Goal: Check status: Check status

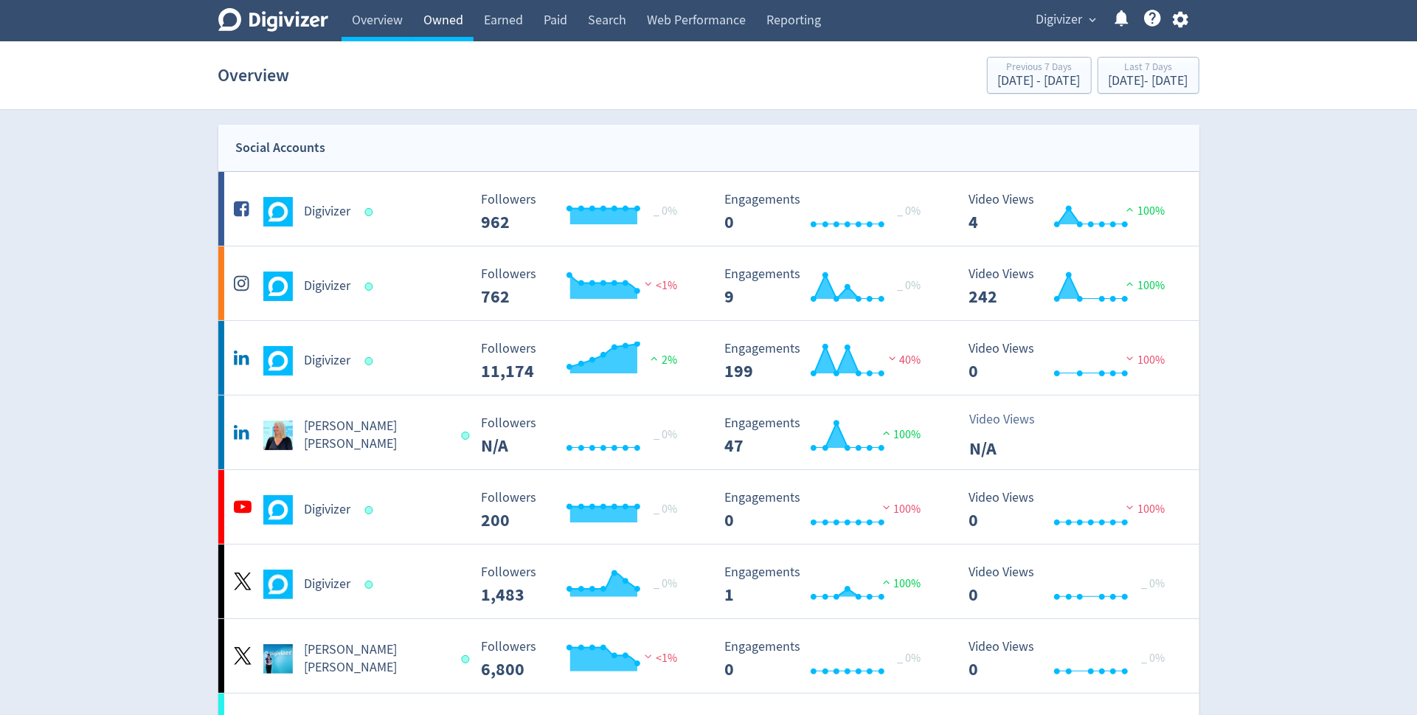
click at [427, 24] on link "Owned" at bounding box center [443, 20] width 60 height 41
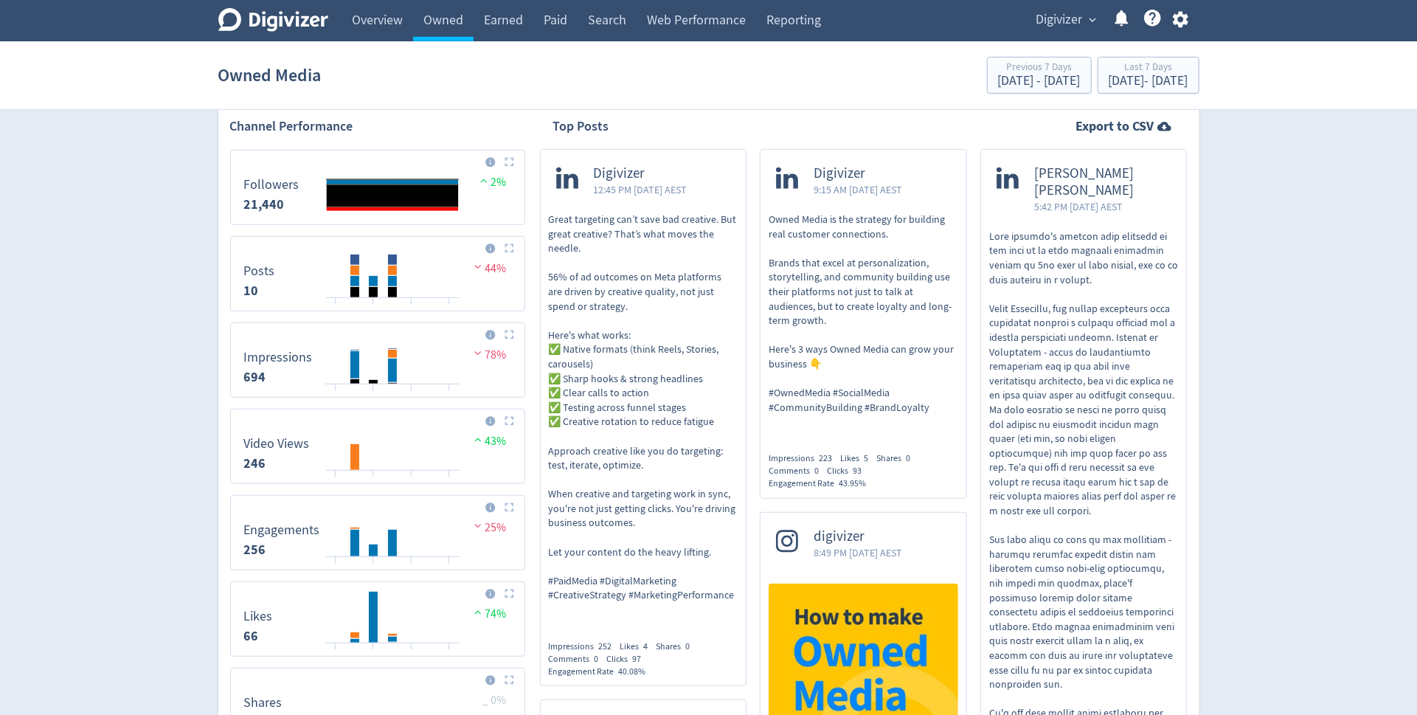
scroll to position [516, 0]
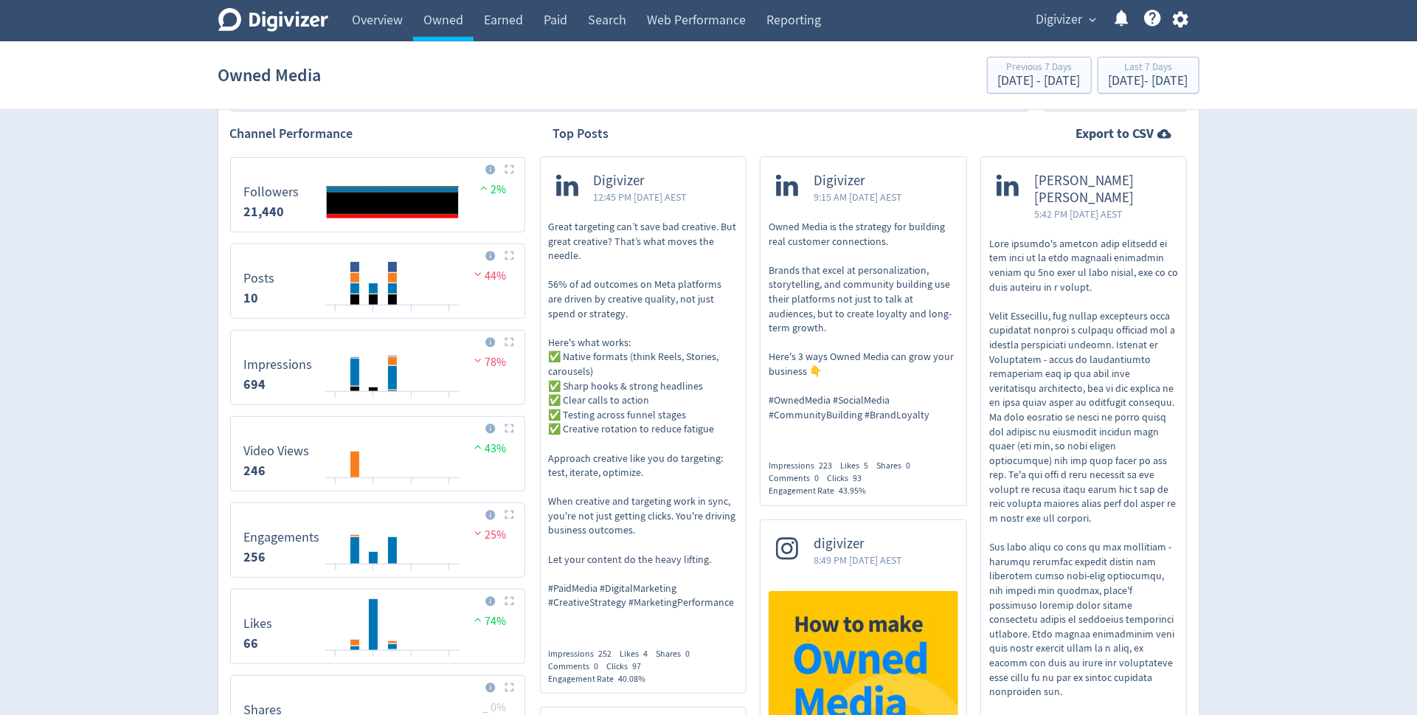
click at [659, 333] on p "Great targeting can’t save bad creative. But great creative? That’s what moves …" at bounding box center [644, 415] width 190 height 390
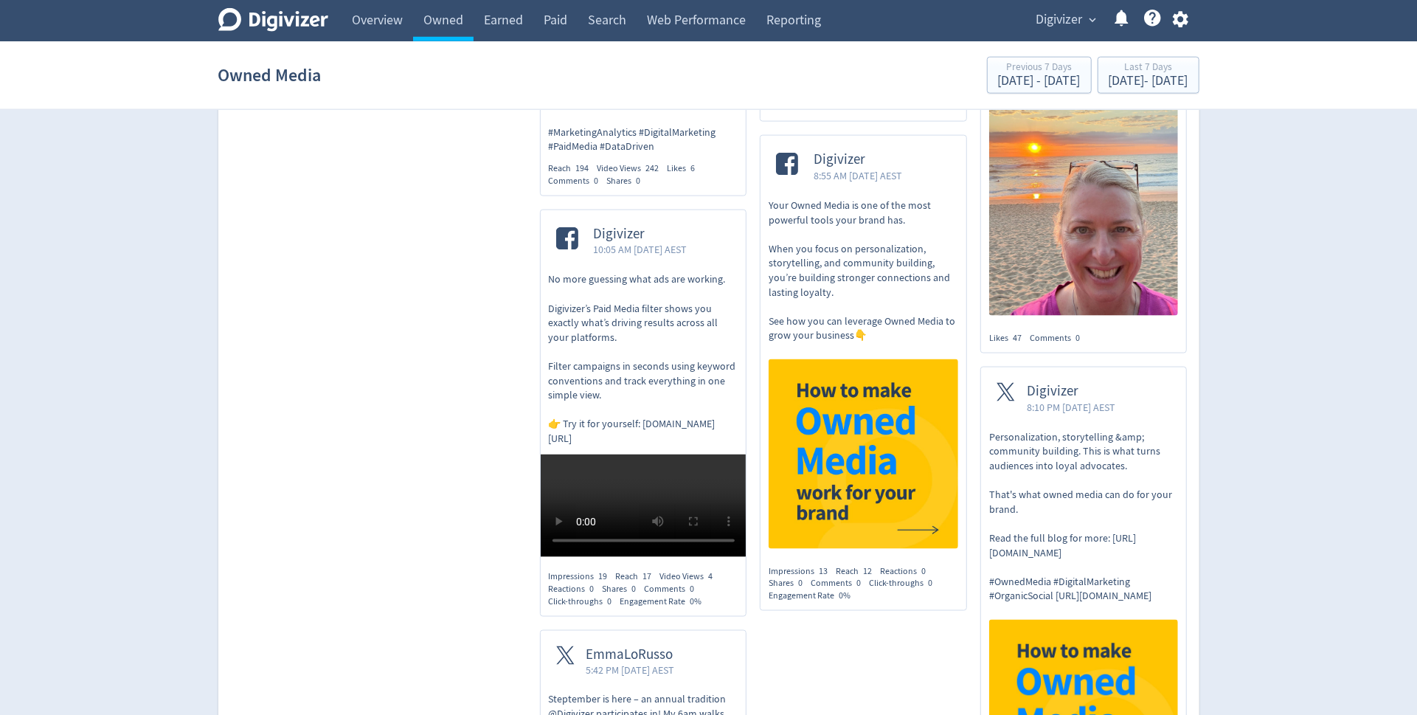
scroll to position [1677, 0]
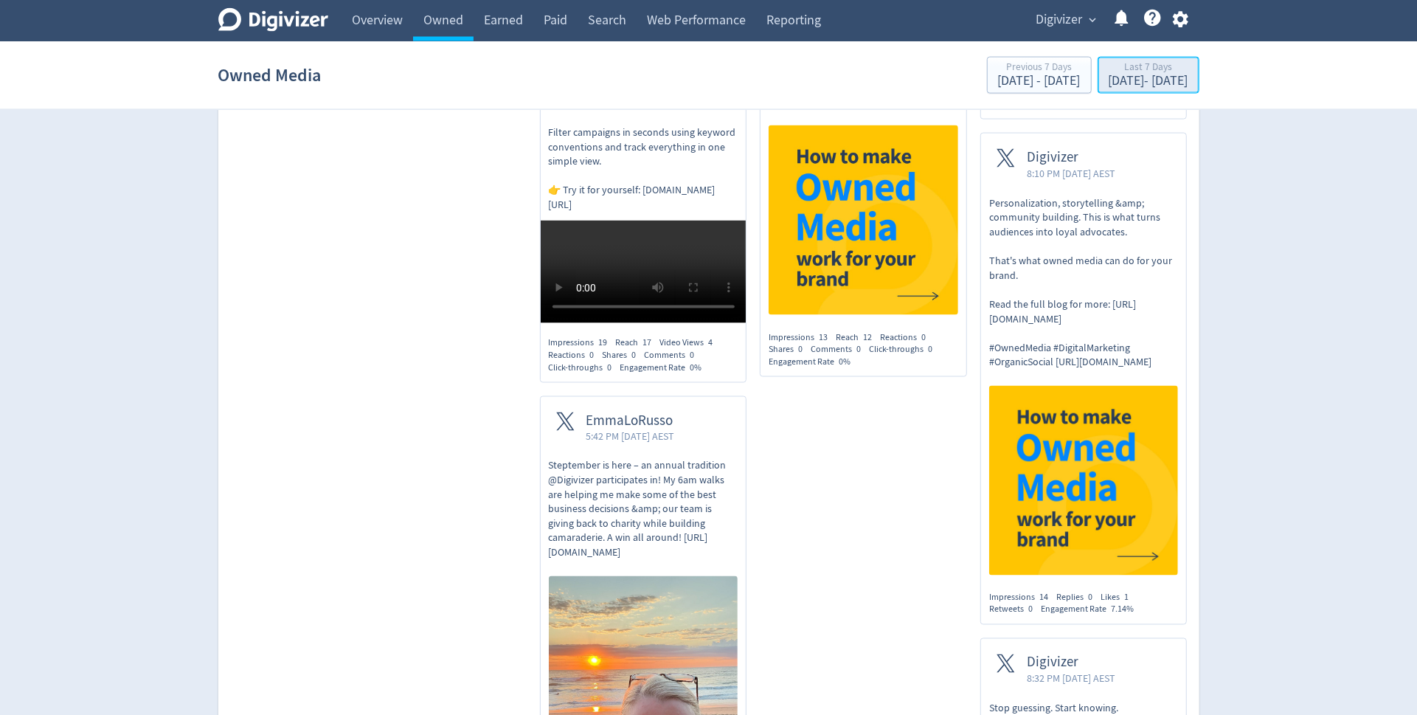
click at [1109, 68] on div "Last 7 Days" at bounding box center [1149, 68] width 80 height 13
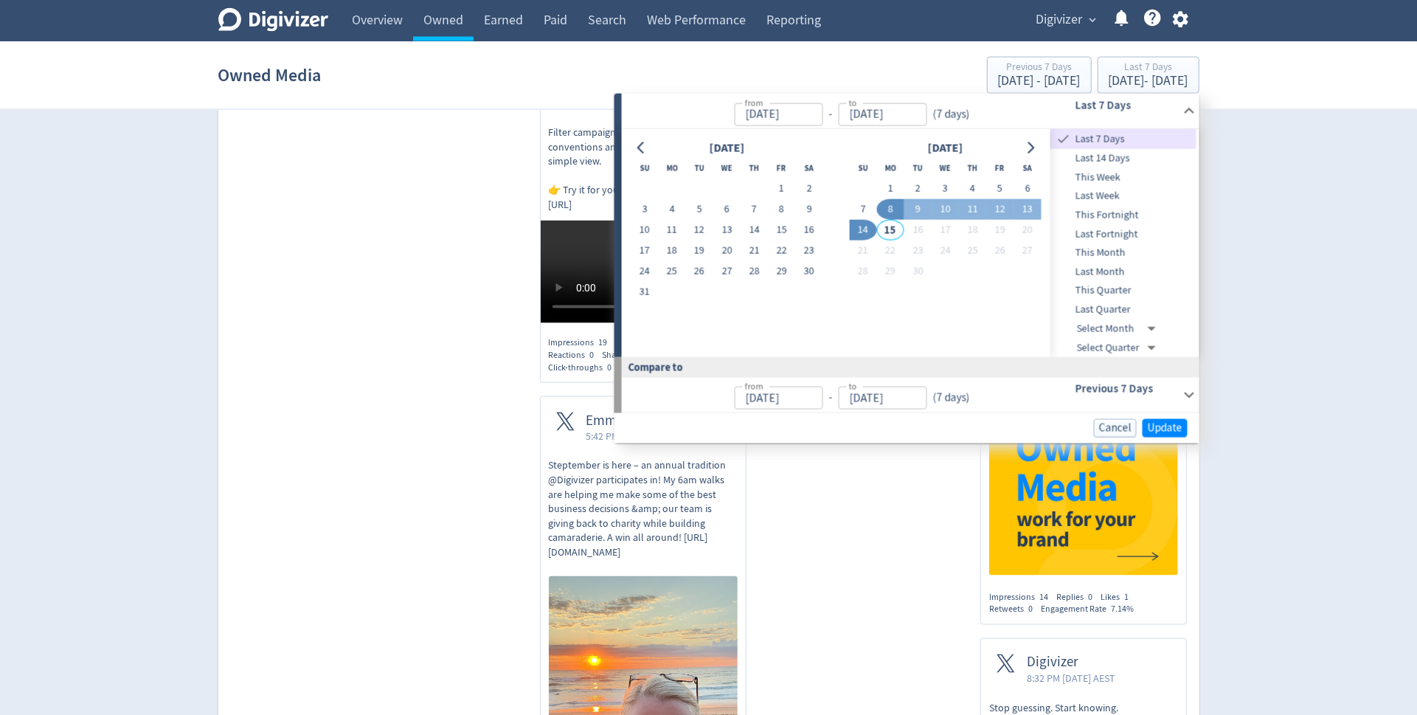
click at [1134, 307] on span "Last Quarter" at bounding box center [1123, 310] width 146 height 16
type input "[DATE]"
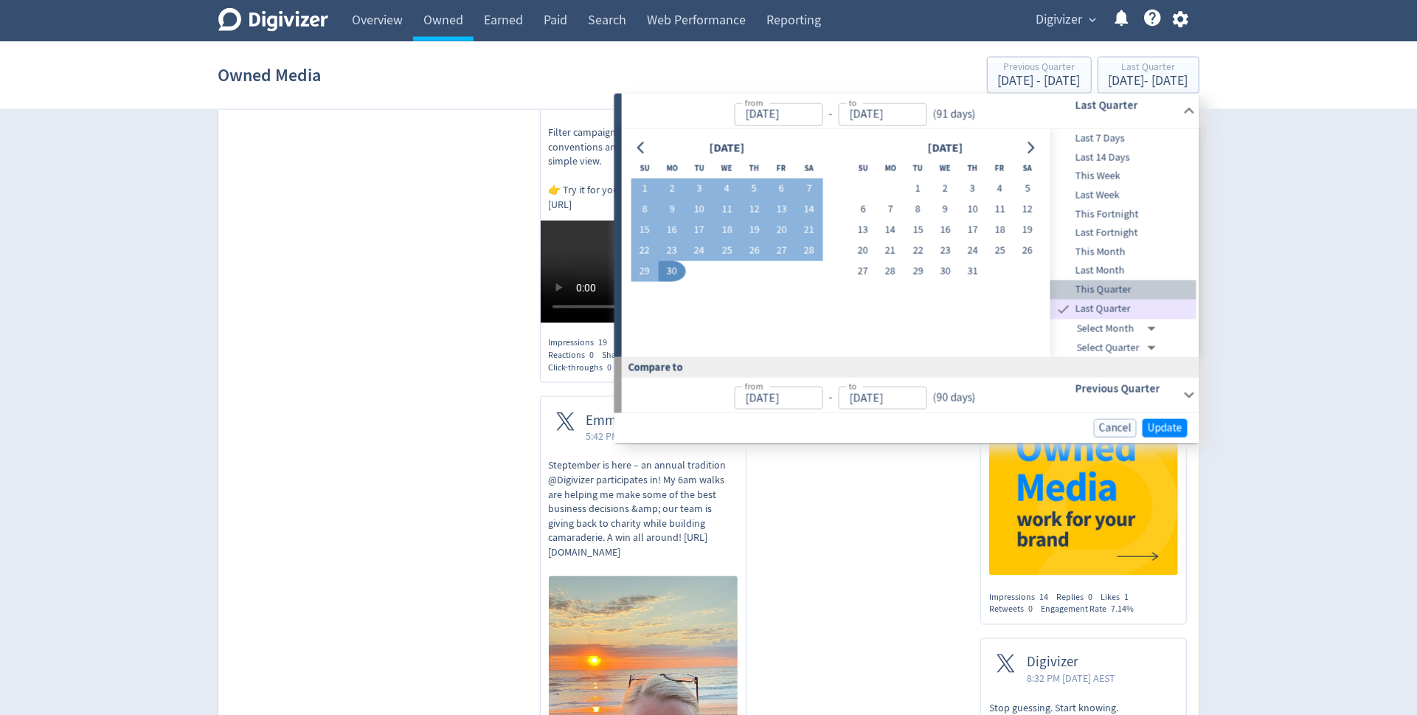
click at [1132, 294] on span "This Quarter" at bounding box center [1123, 290] width 146 height 16
type input "[DATE]"
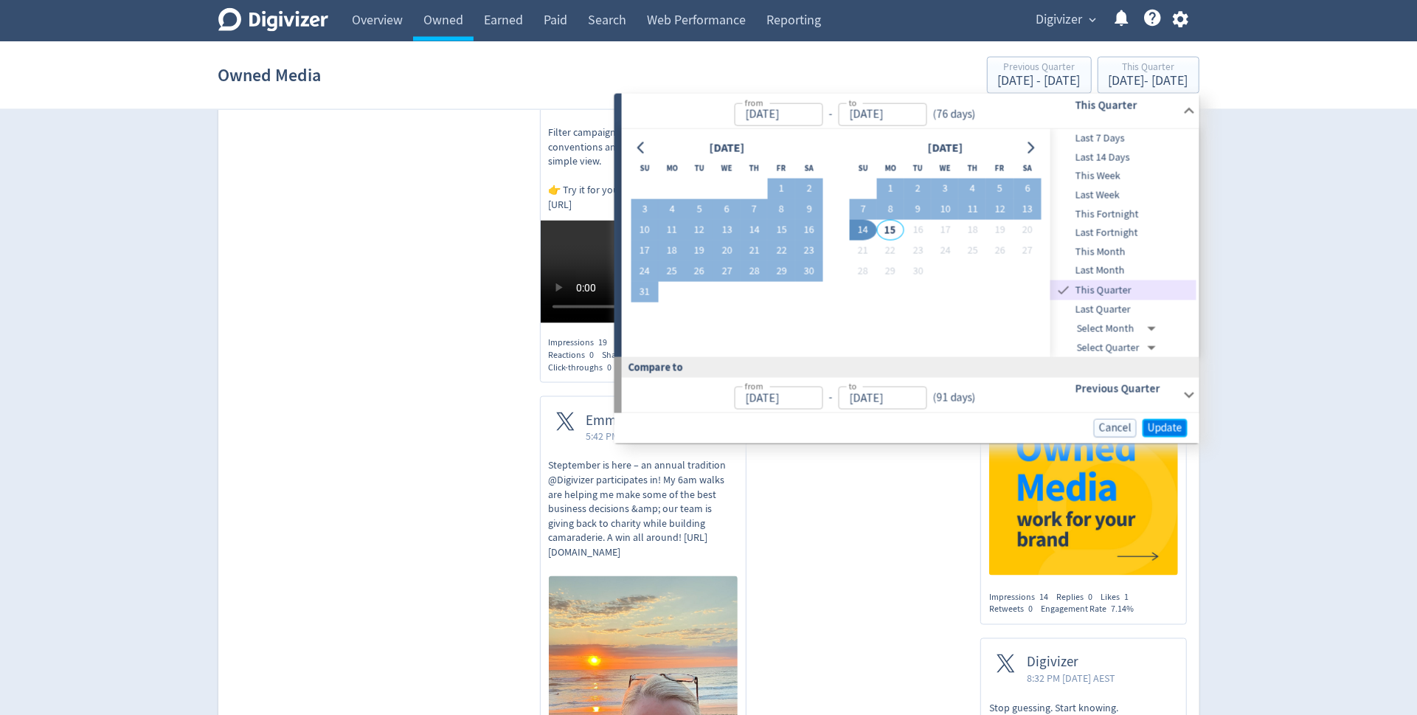
click at [1171, 427] on span "Update" at bounding box center [1165, 428] width 35 height 11
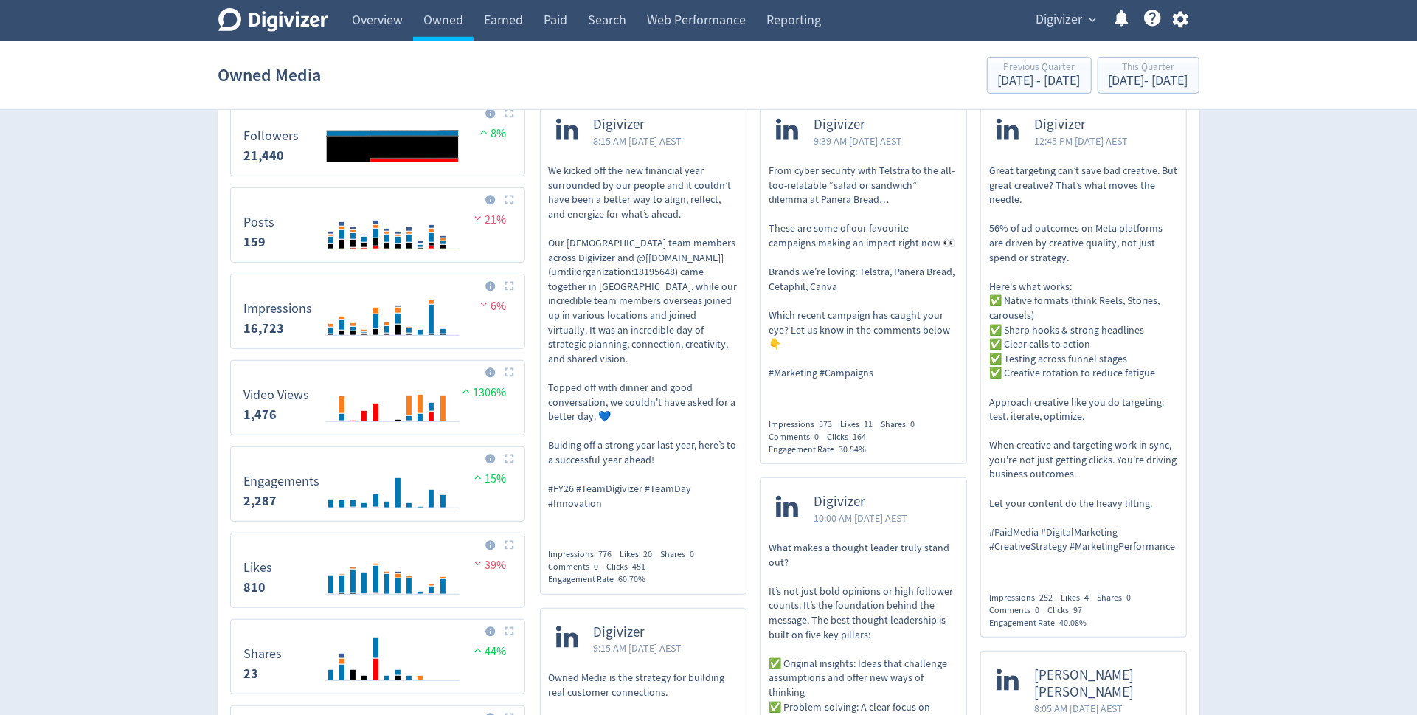
scroll to position [514, 0]
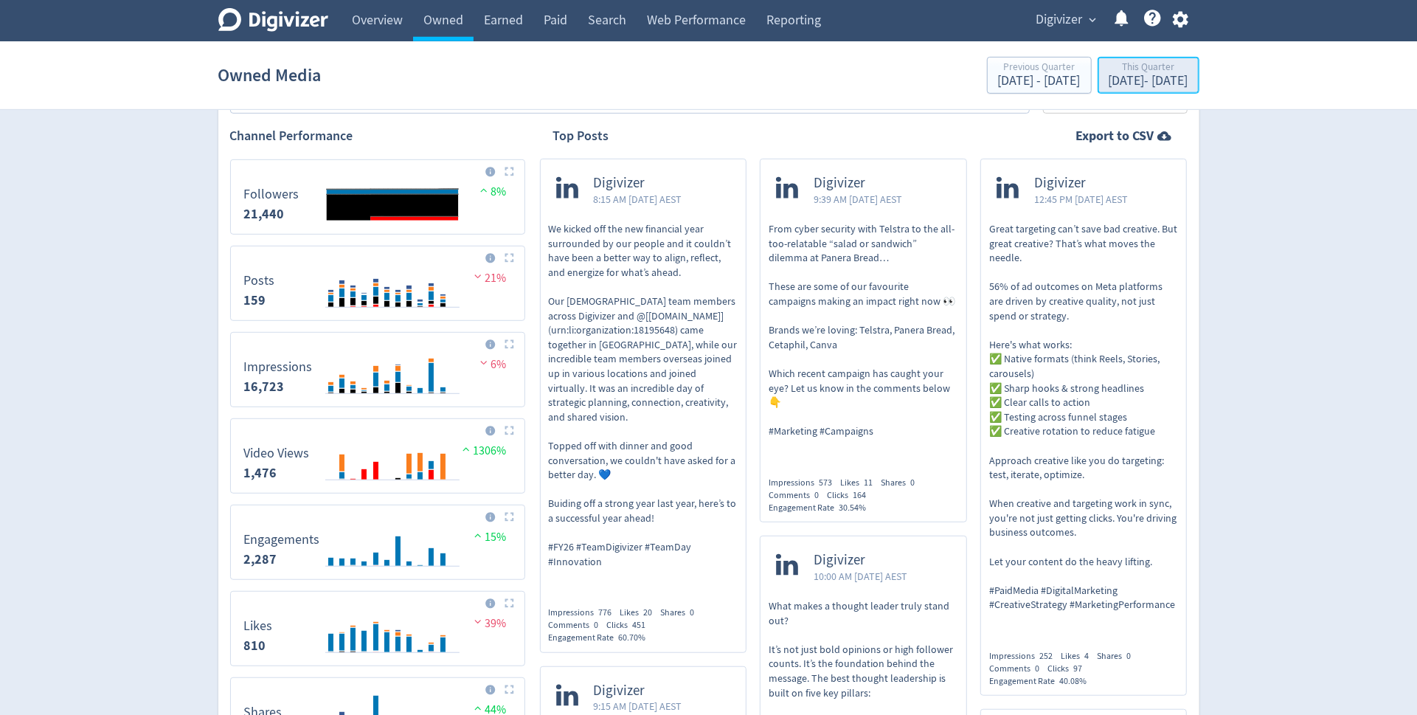
click at [1140, 82] on div "[DATE] - [DATE]" at bounding box center [1149, 80] width 80 height 13
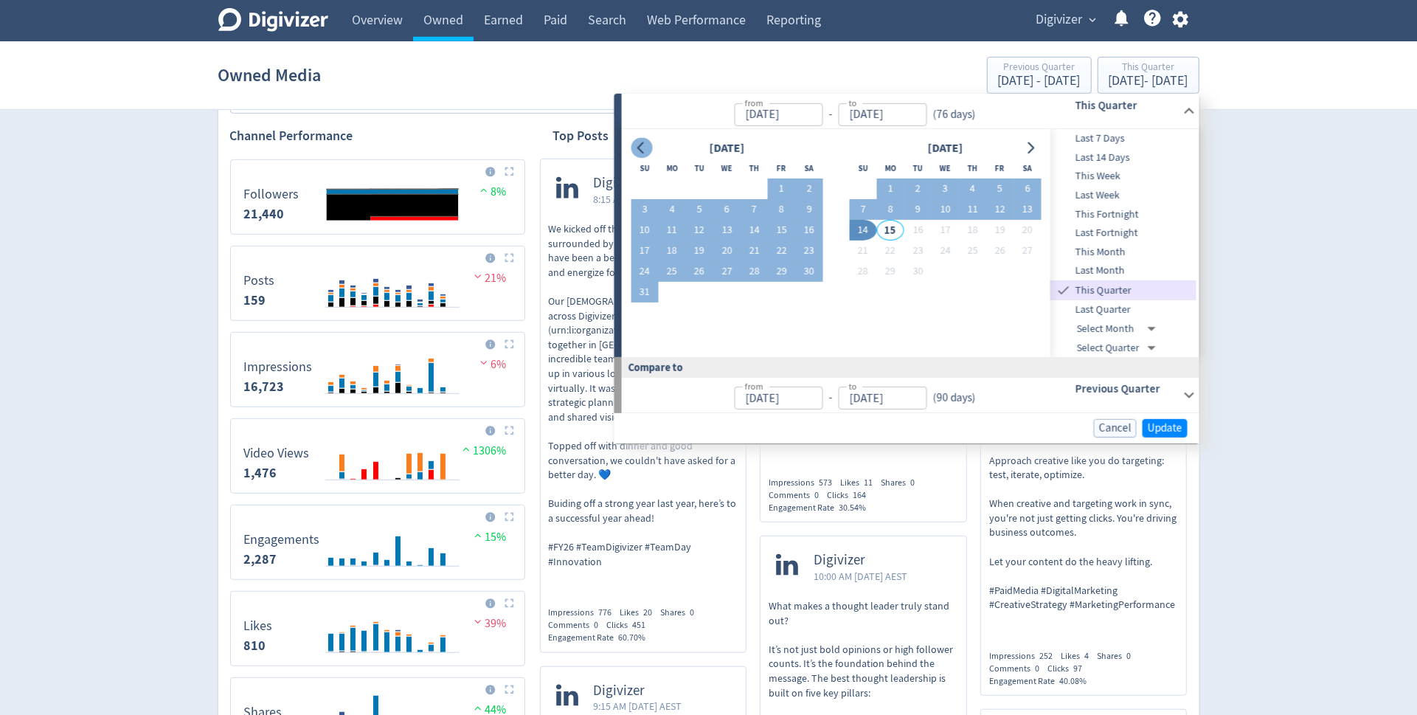
click at [645, 145] on icon "Go to previous month" at bounding box center [642, 148] width 12 height 12
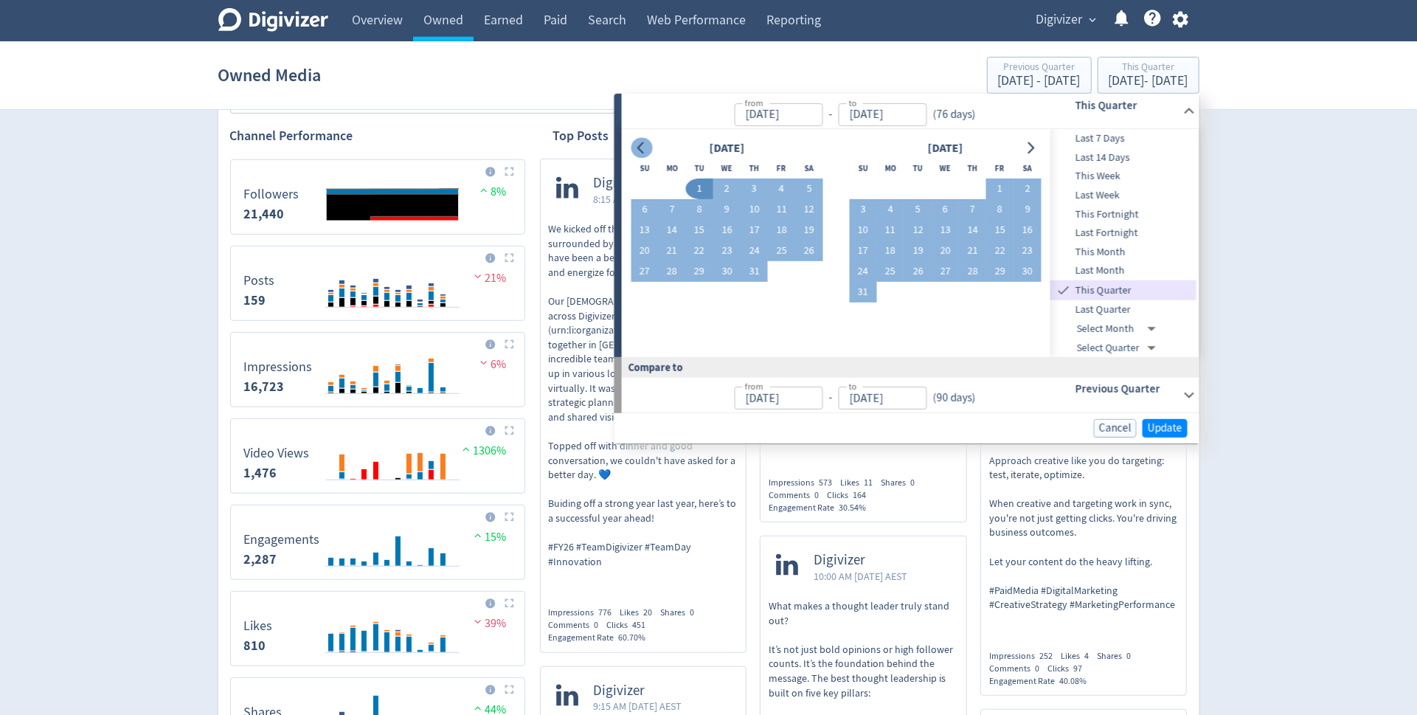
click at [645, 145] on icon "Go to previous month" at bounding box center [642, 148] width 12 height 12
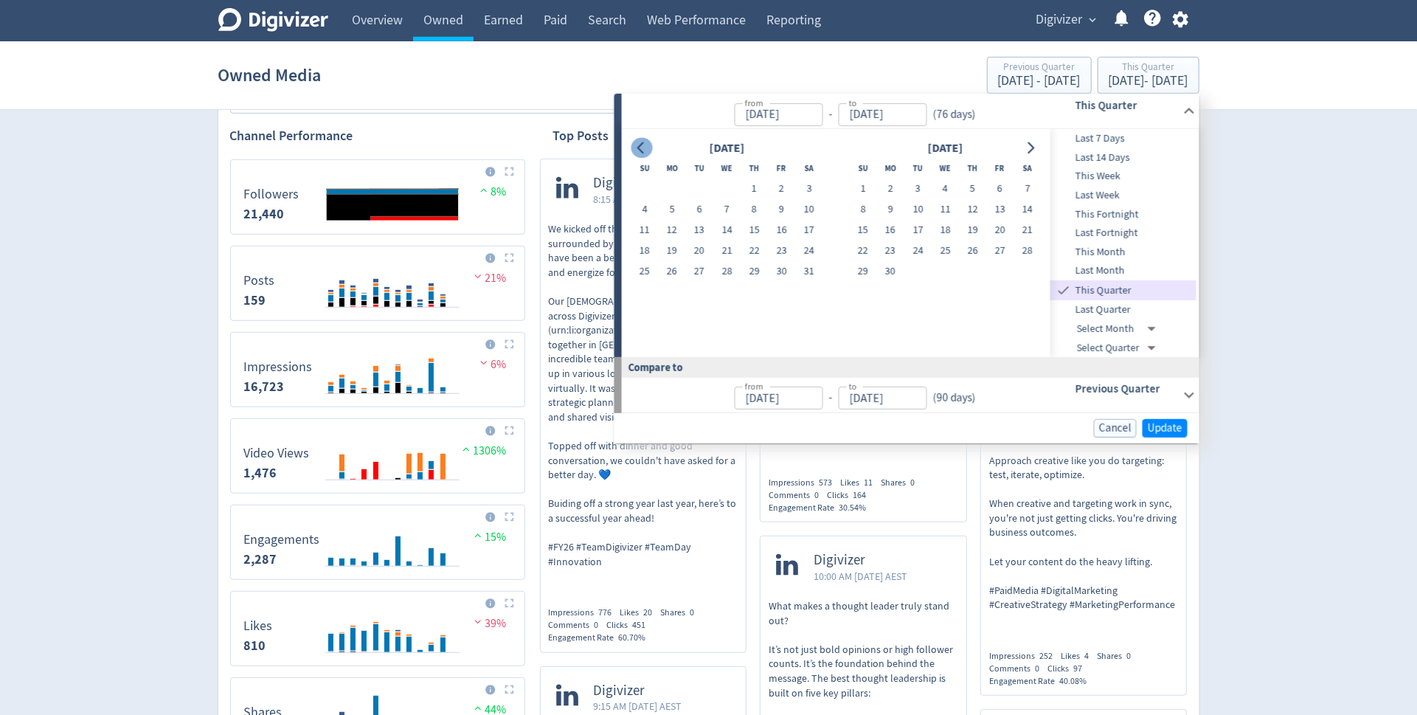
click at [645, 145] on icon "Go to previous month" at bounding box center [642, 148] width 12 height 12
click at [730, 187] on button "1" at bounding box center [726, 189] width 27 height 21
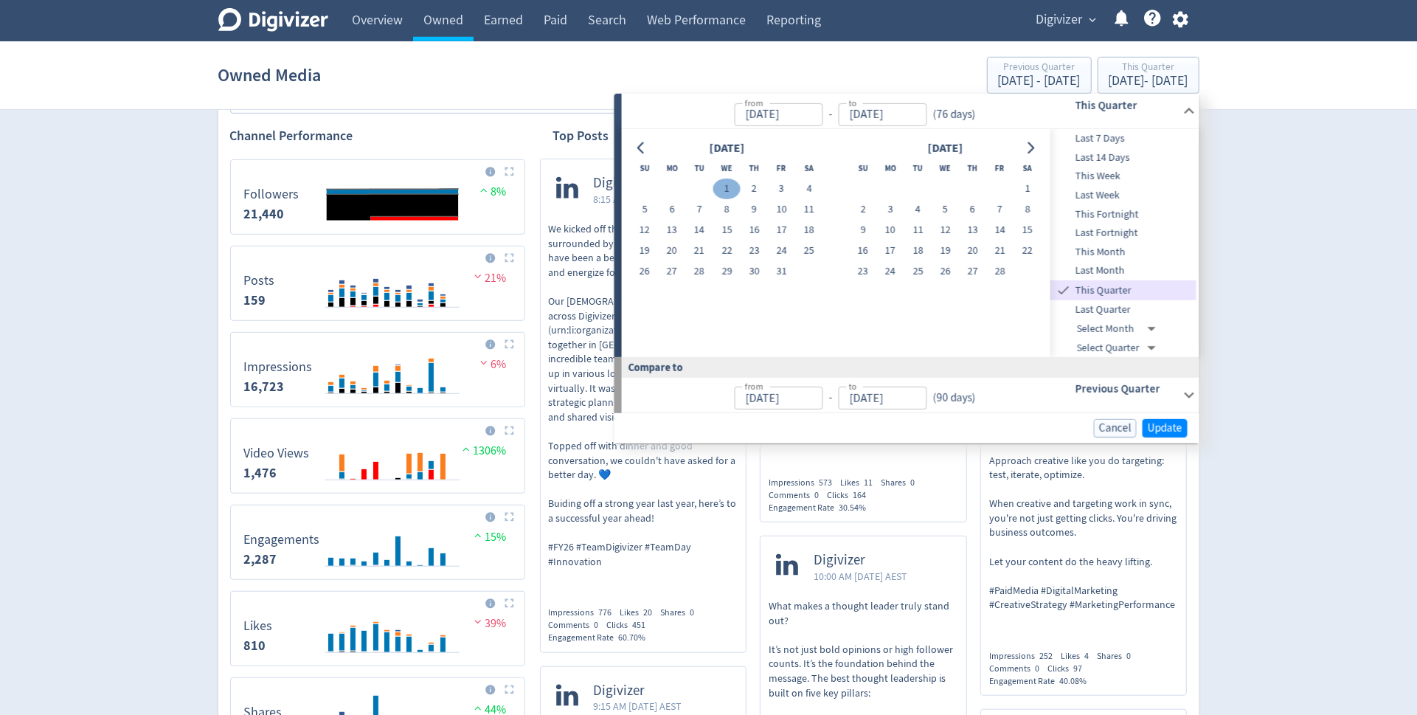
type input "[DATE]"
click at [1037, 151] on button "Go to next month" at bounding box center [1029, 148] width 21 height 21
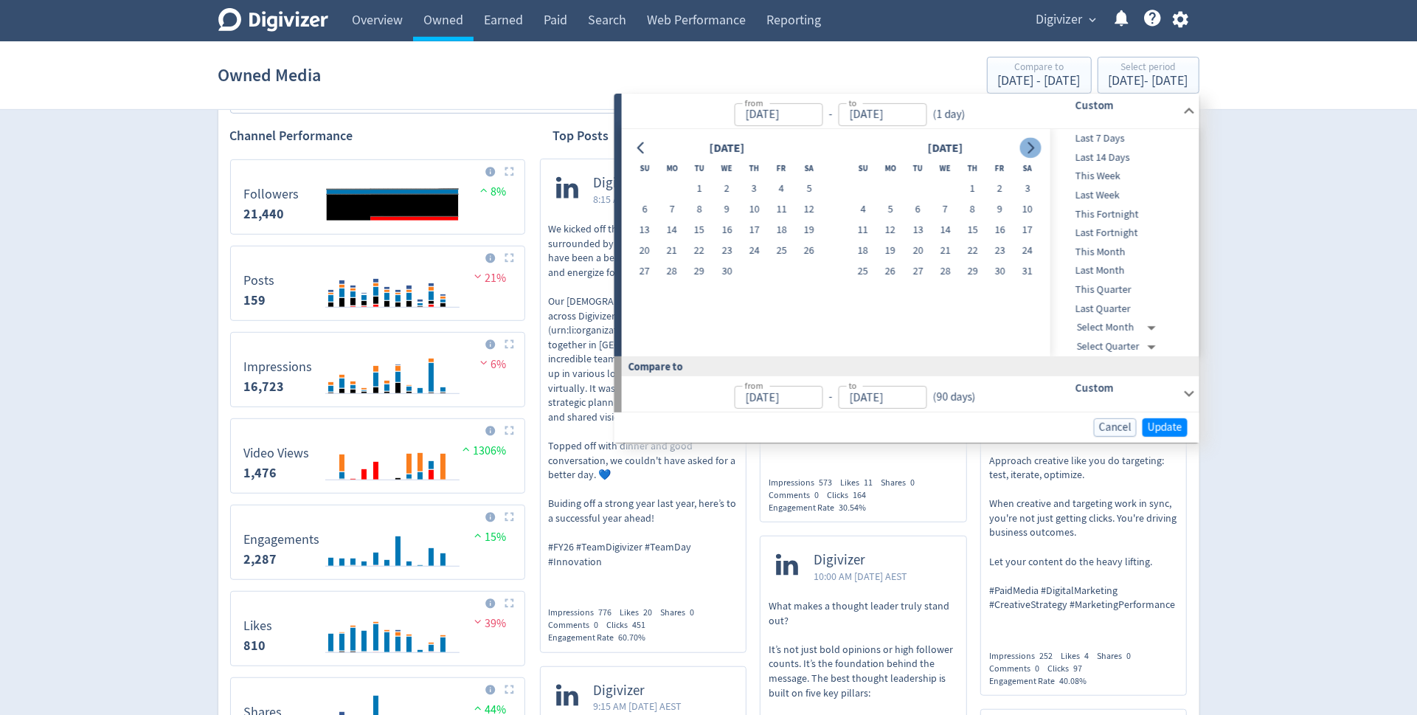
click at [1037, 151] on button "Go to next month" at bounding box center [1029, 148] width 21 height 21
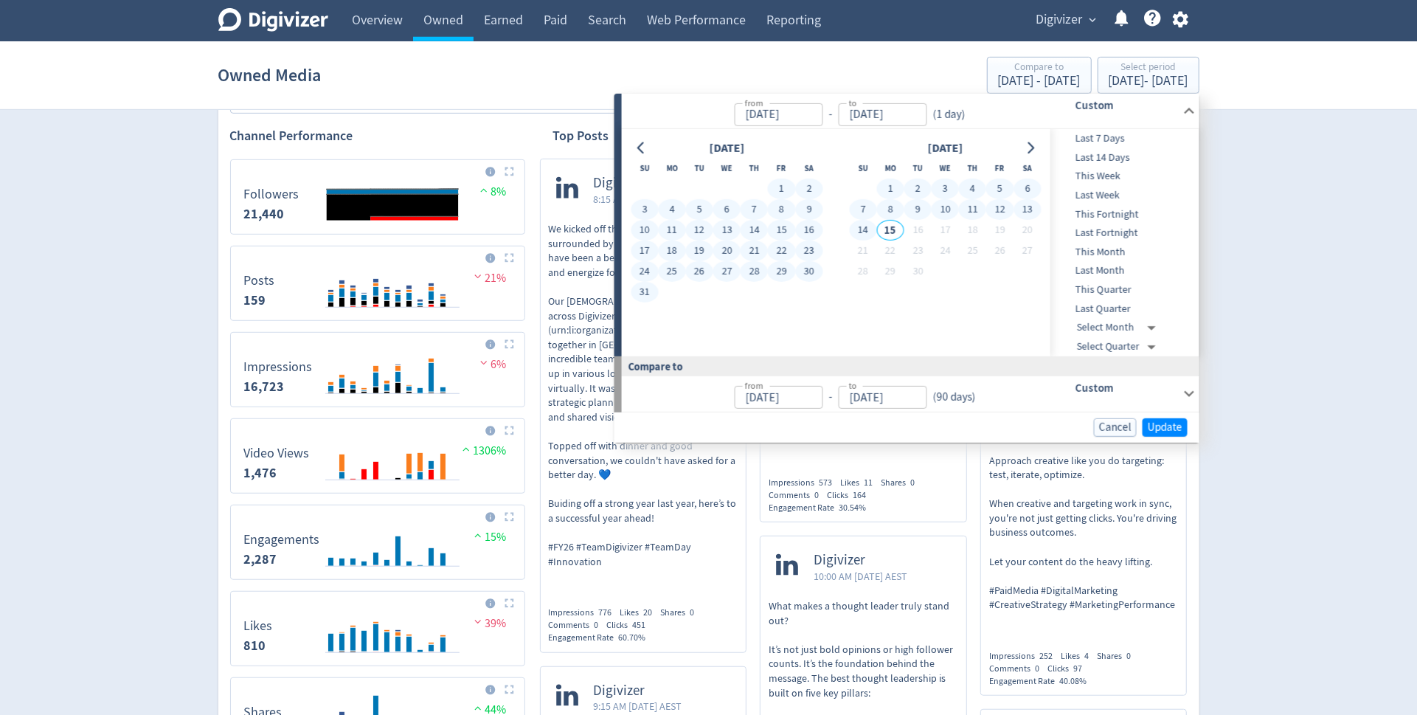
click at [859, 229] on button "14" at bounding box center [862, 230] width 27 height 21
type input "[DATE]"
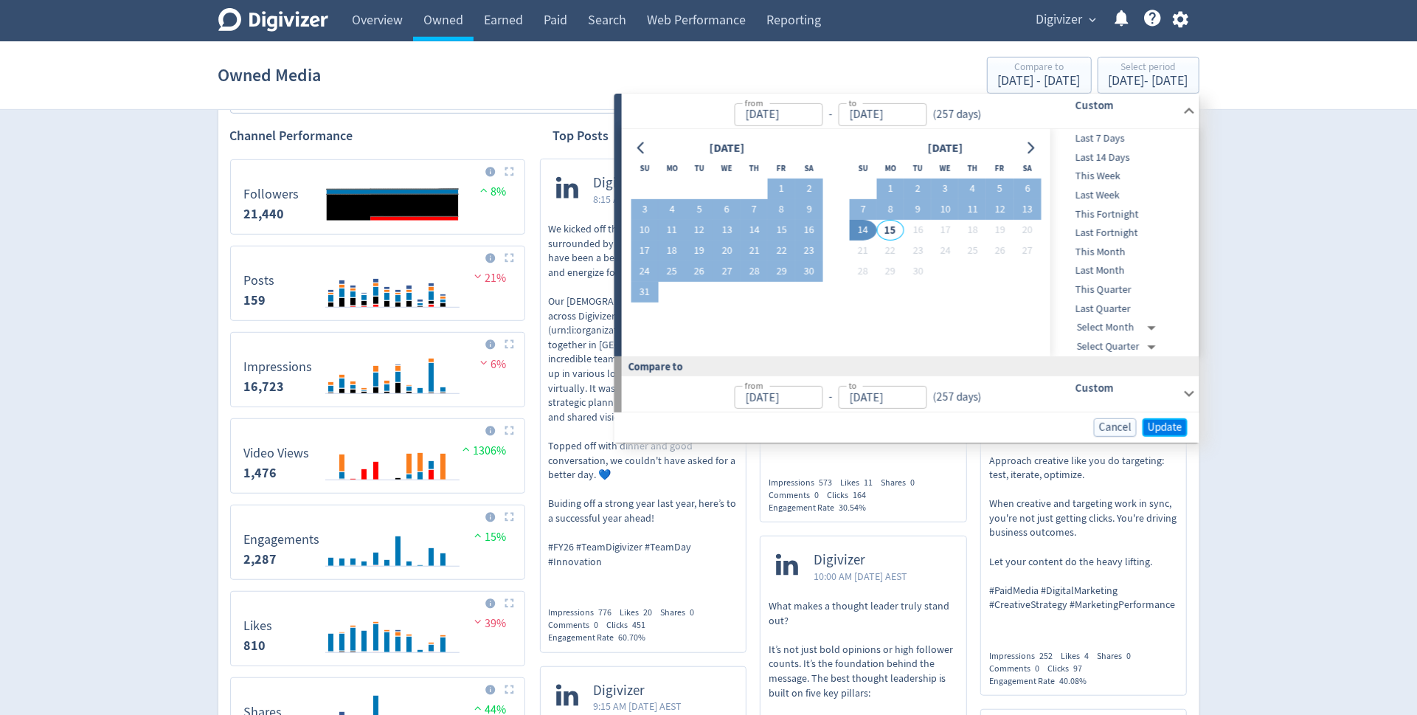
click at [1174, 426] on span "Update" at bounding box center [1165, 427] width 35 height 11
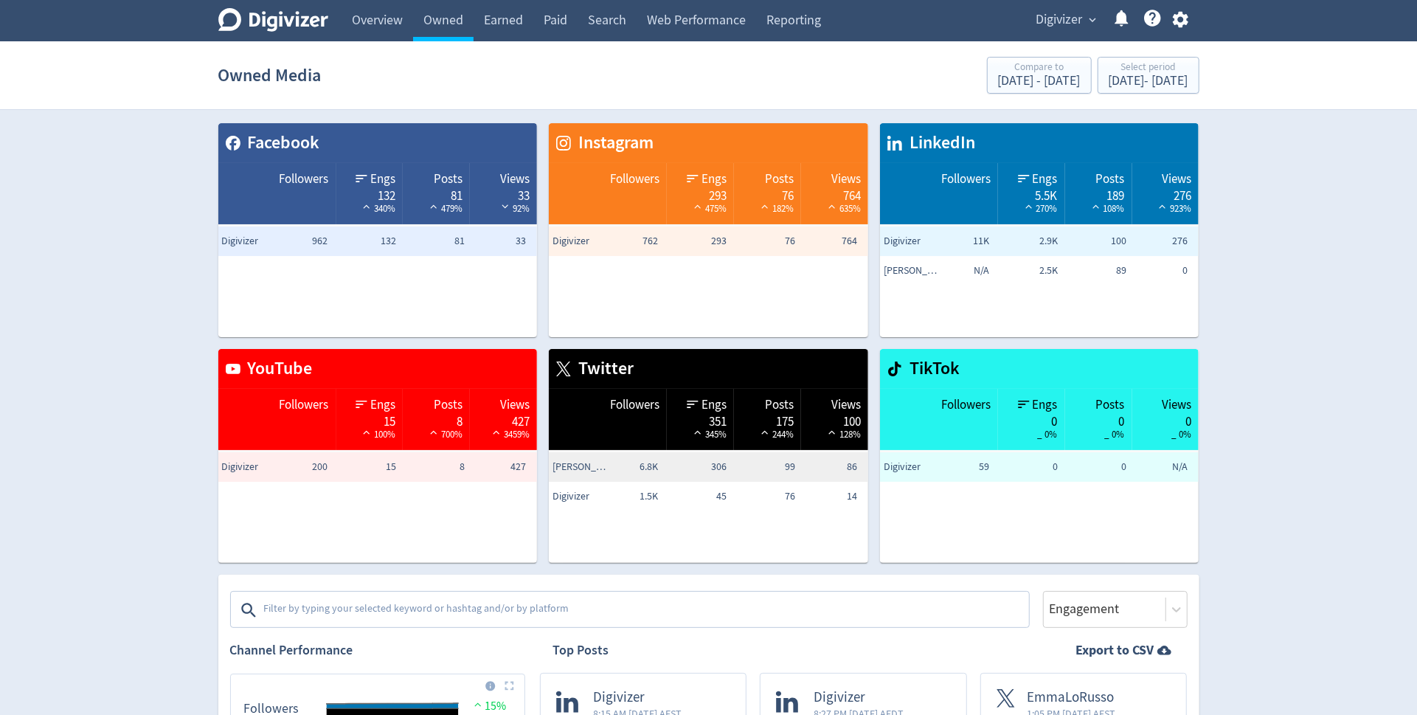
scroll to position [318, 0]
